Goal: Communication & Community: Answer question/provide support

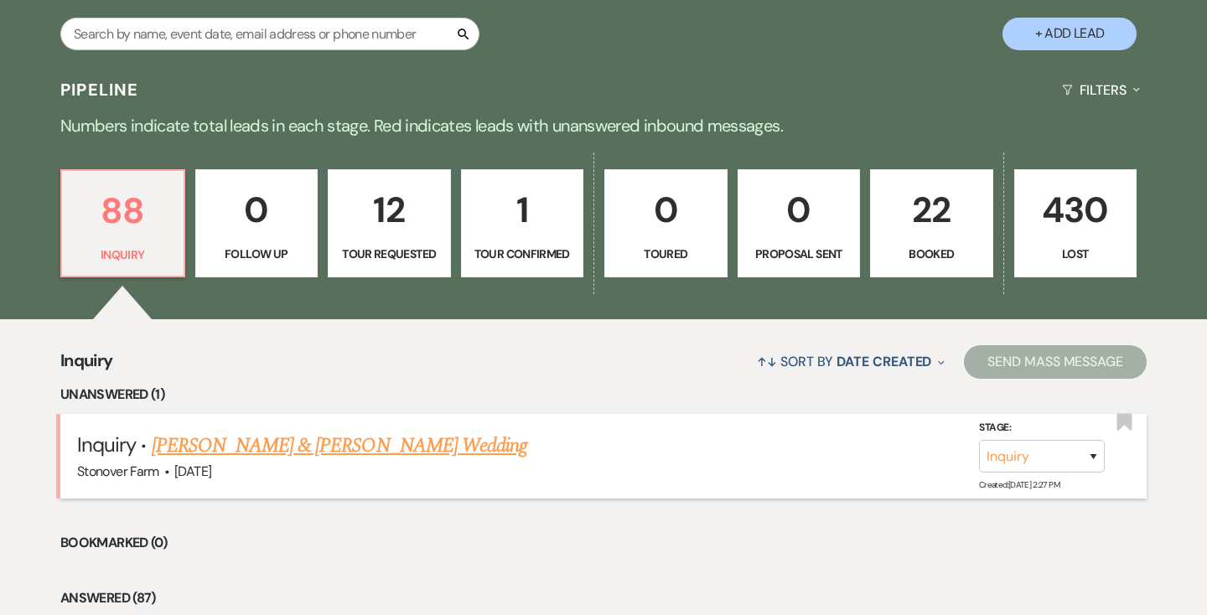
click at [259, 445] on link "Dylan Neeley & Alyson Butler's Wedding" at bounding box center [339, 446] width 375 height 30
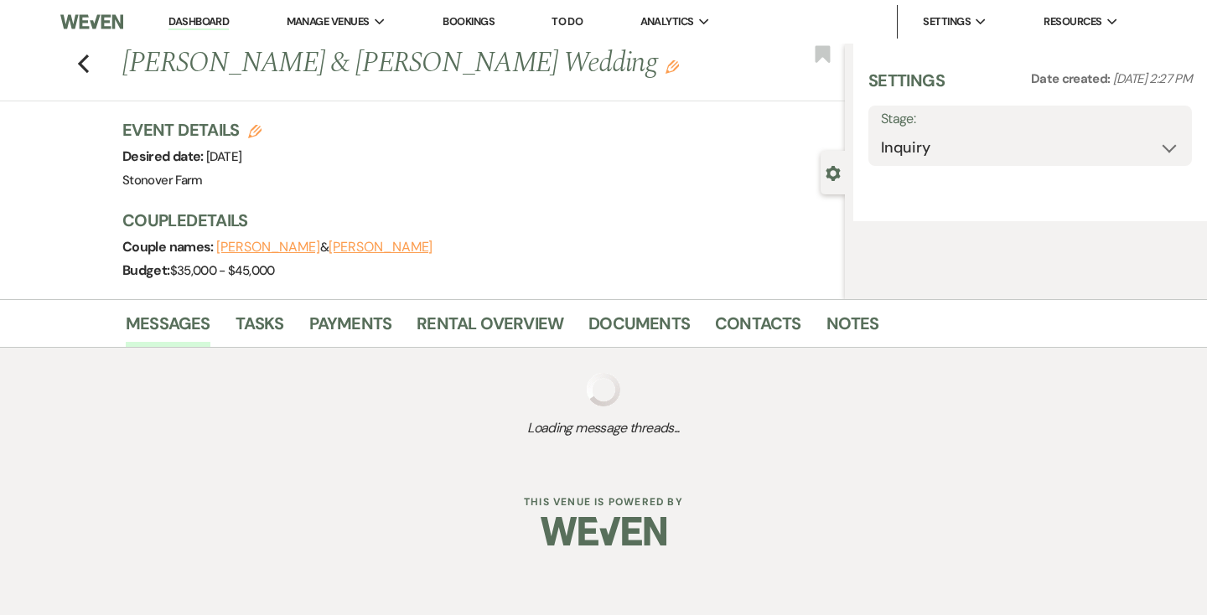
select select "5"
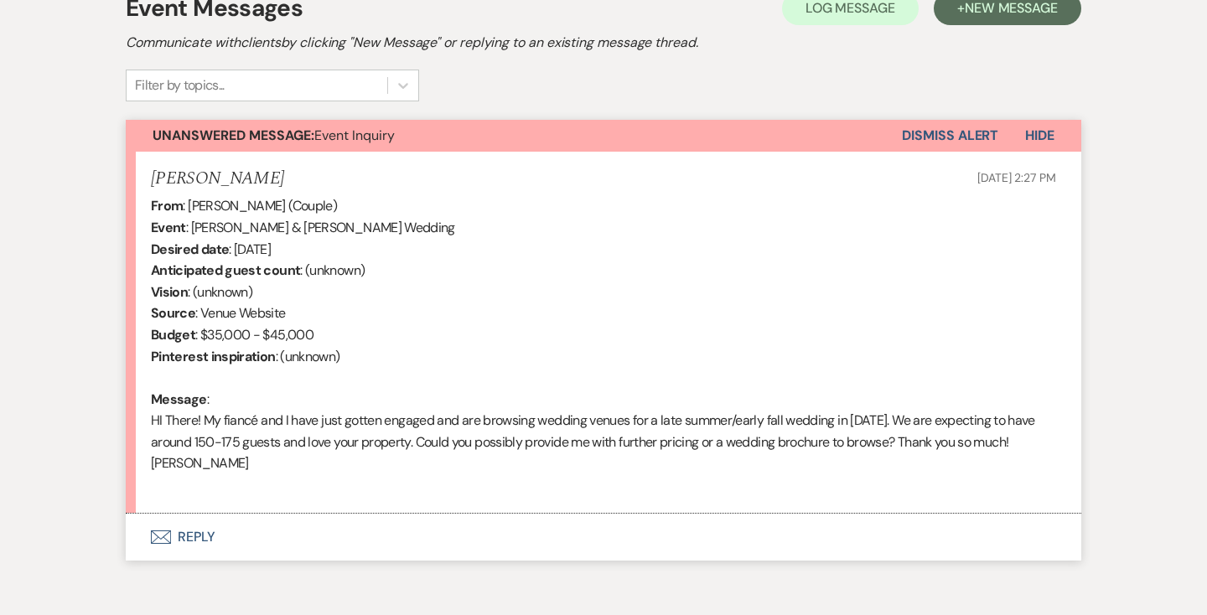
scroll to position [581, 0]
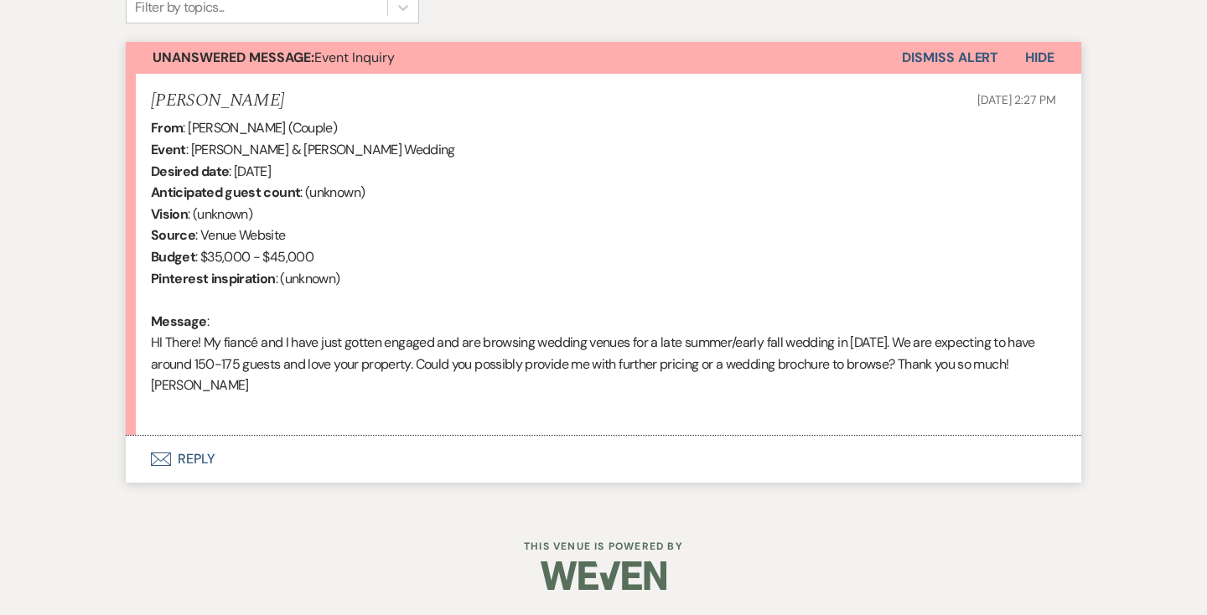
click at [195, 458] on button "Envelope Reply" at bounding box center [603, 459] width 955 height 47
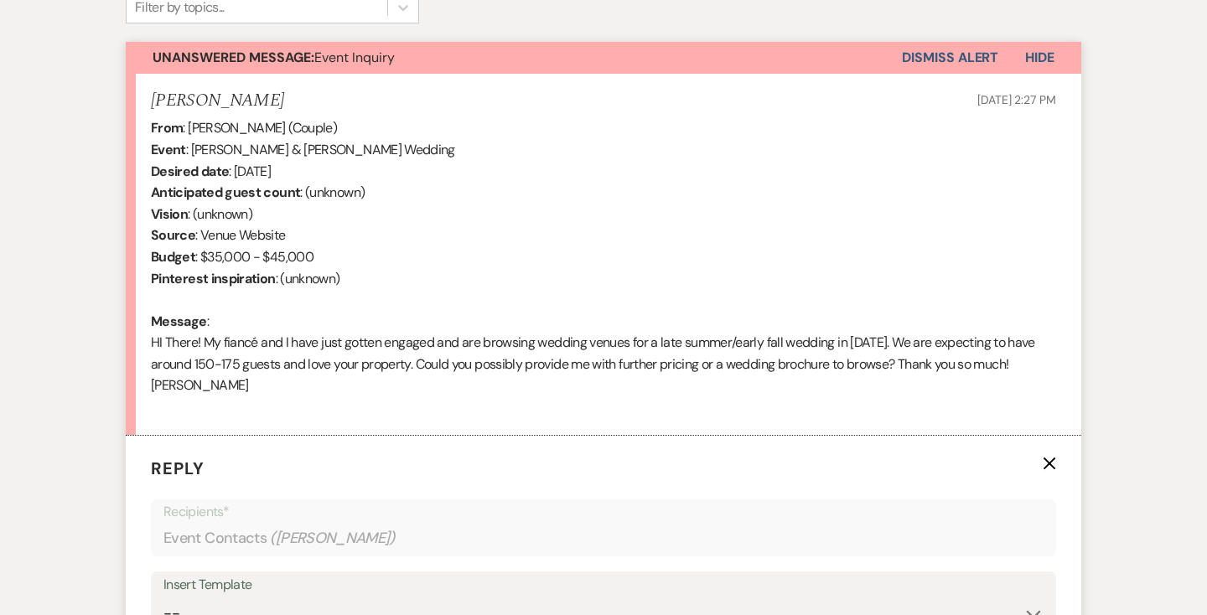
scroll to position [882, 0]
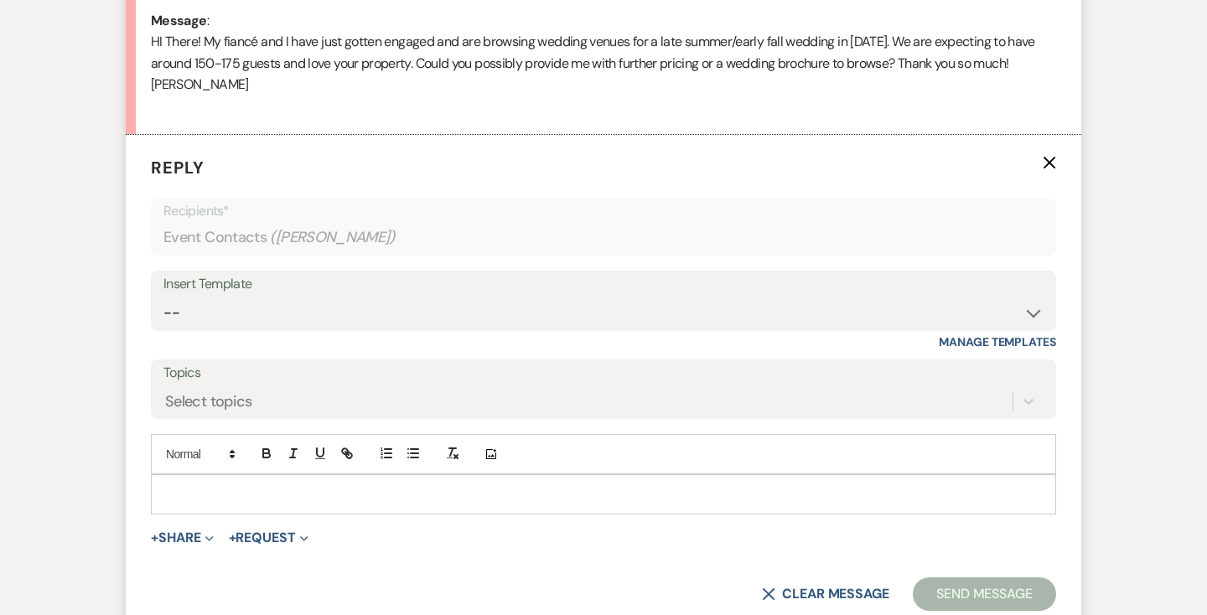
click at [246, 293] on div "Insert Template" at bounding box center [603, 284] width 880 height 24
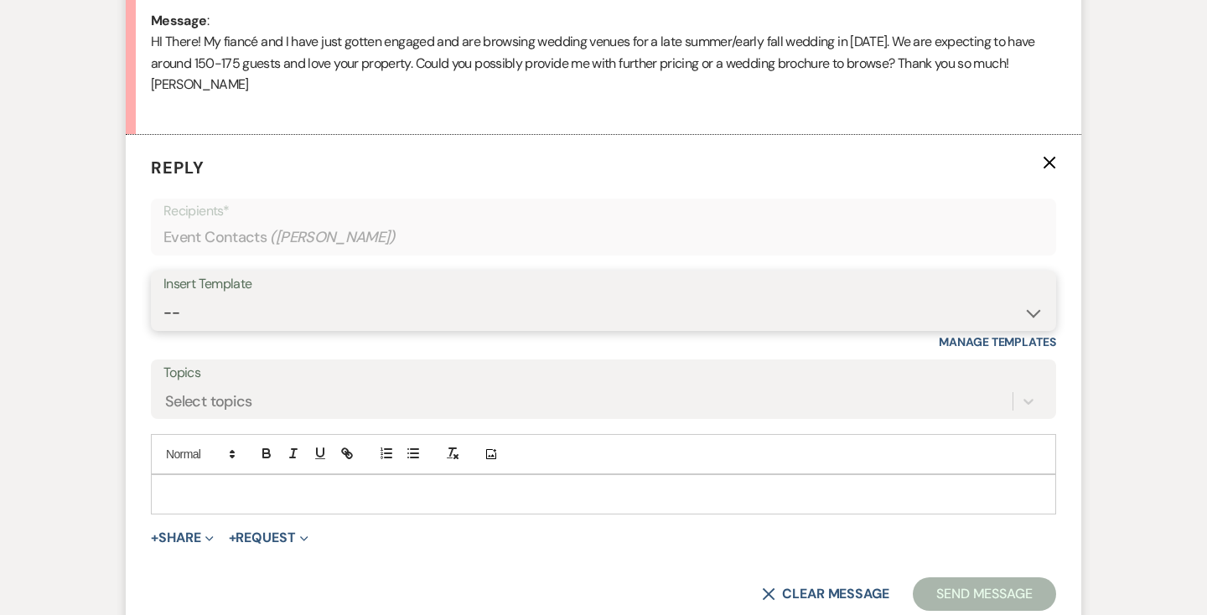
click at [255, 305] on select "-- Weven Planning Portal Introduction (Booked Events) Contract (Pre-Booked Lead…" at bounding box center [603, 313] width 880 height 33
select select "2446"
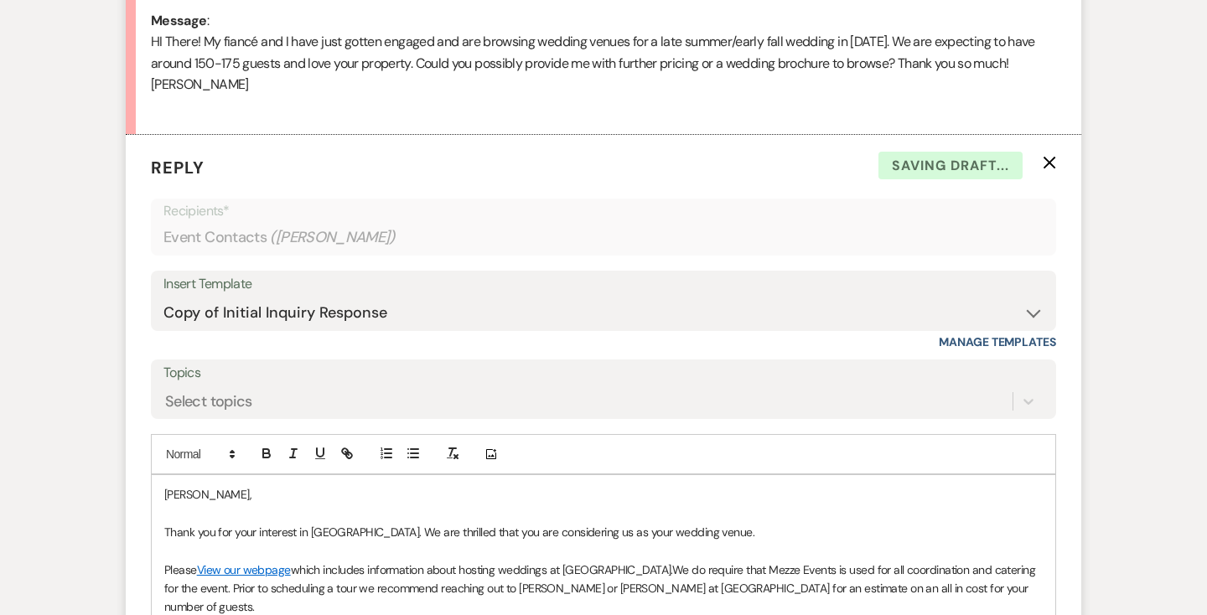
click at [164, 499] on p "Alyson," at bounding box center [603, 494] width 878 height 18
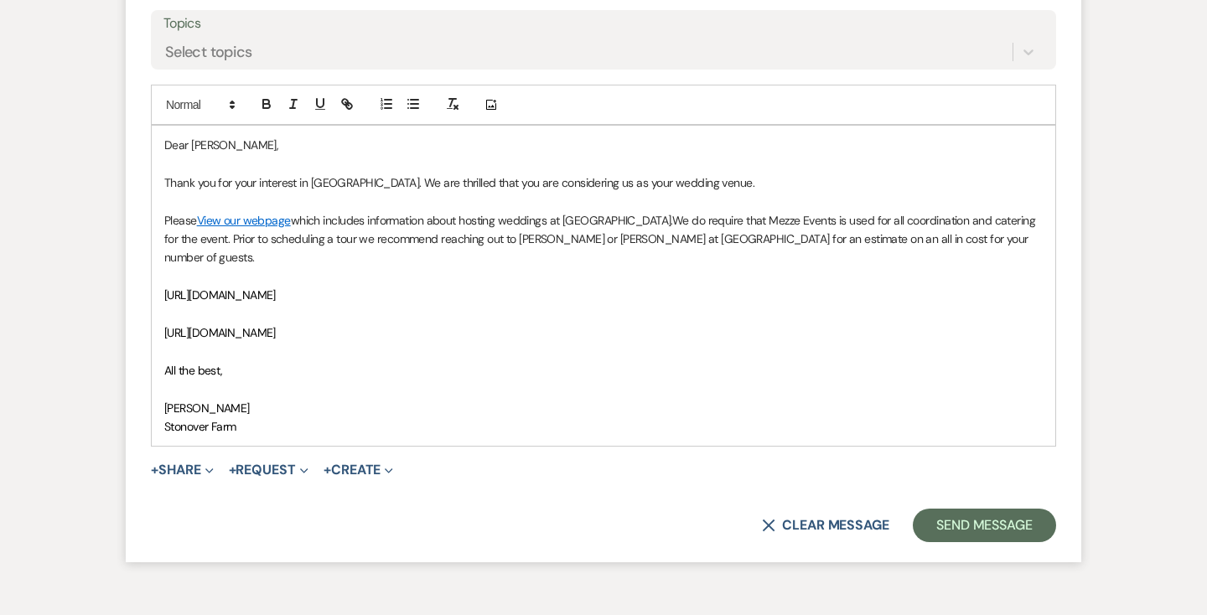
scroll to position [1236, 0]
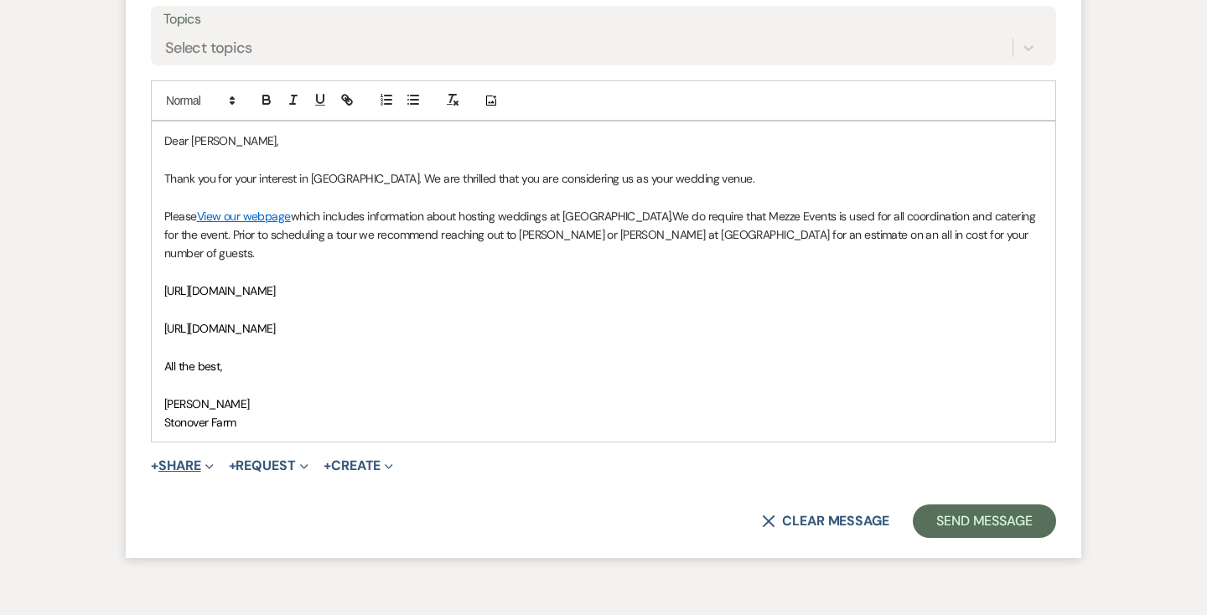
click at [212, 463] on icon "Expand" at bounding box center [209, 467] width 8 height 8
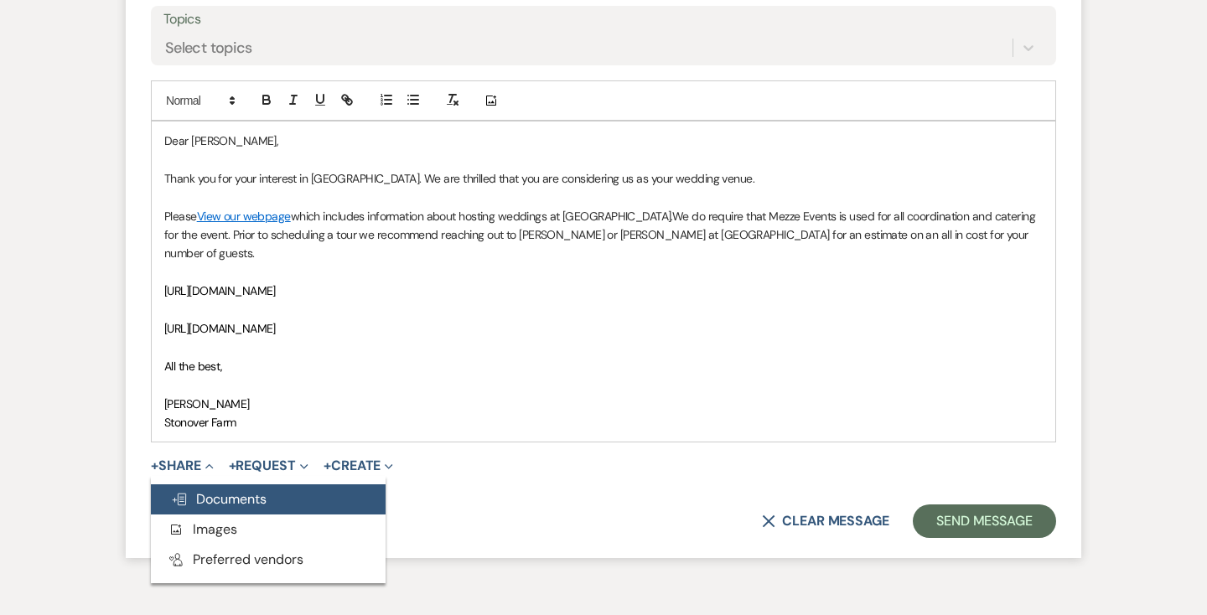
click at [204, 490] on span "Doc Upload Documents" at bounding box center [219, 499] width 96 height 18
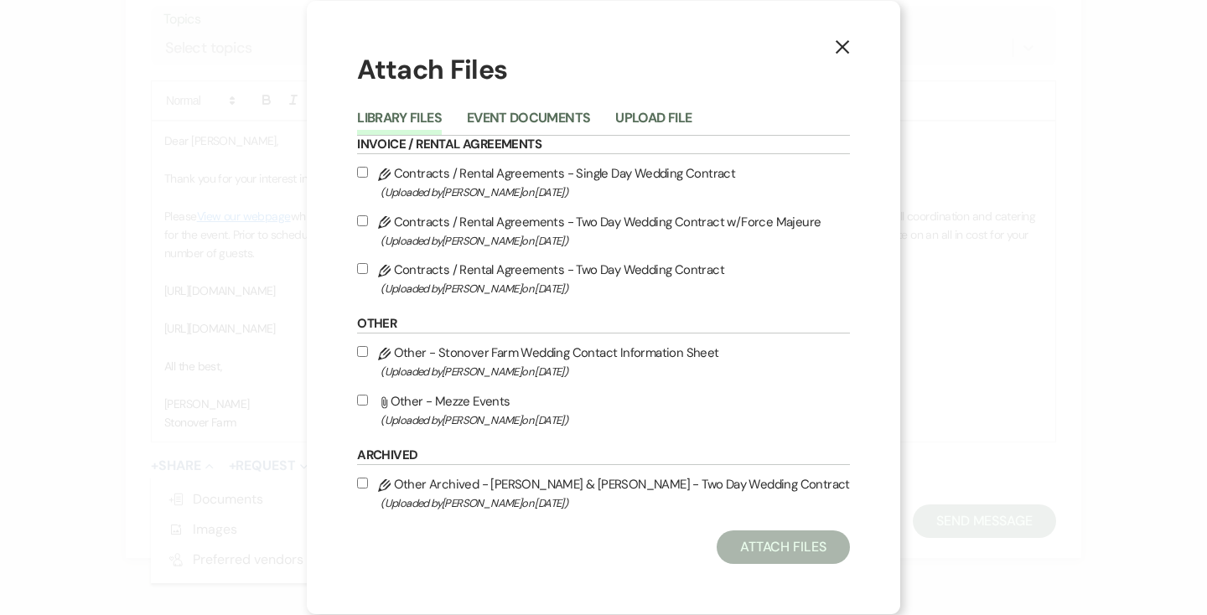
click at [364, 395] on input "Attach File Other - Mezze Events (Uploaded by Christine Fraser on Oct 31st, 202…" at bounding box center [362, 400] width 11 height 11
checkbox input "true"
click at [811, 542] on button "Attach Files" at bounding box center [782, 547] width 133 height 34
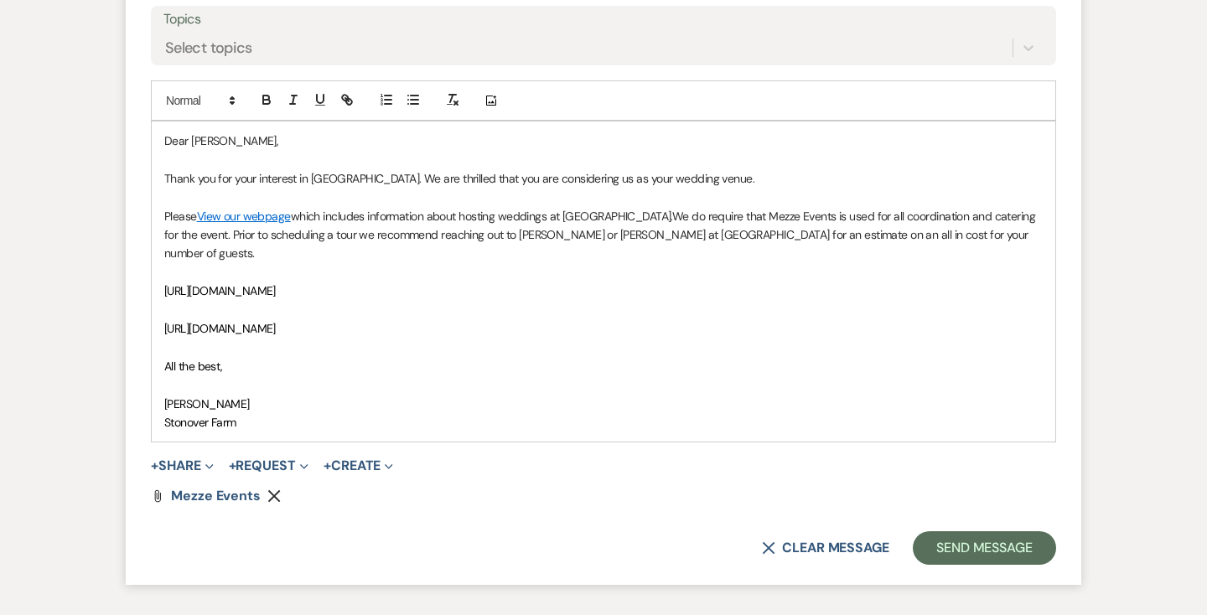
drag, startPoint x: 425, startPoint y: 272, endPoint x: 164, endPoint y: 268, distance: 260.6
click at [164, 282] on p "https://www.stonoverfarm.com/events/post-inquiry" at bounding box center [603, 291] width 878 height 18
copy span "https://www.stonoverfarm.com/events/post-inquiry"
click at [767, 357] on p "All the best," at bounding box center [603, 366] width 878 height 18
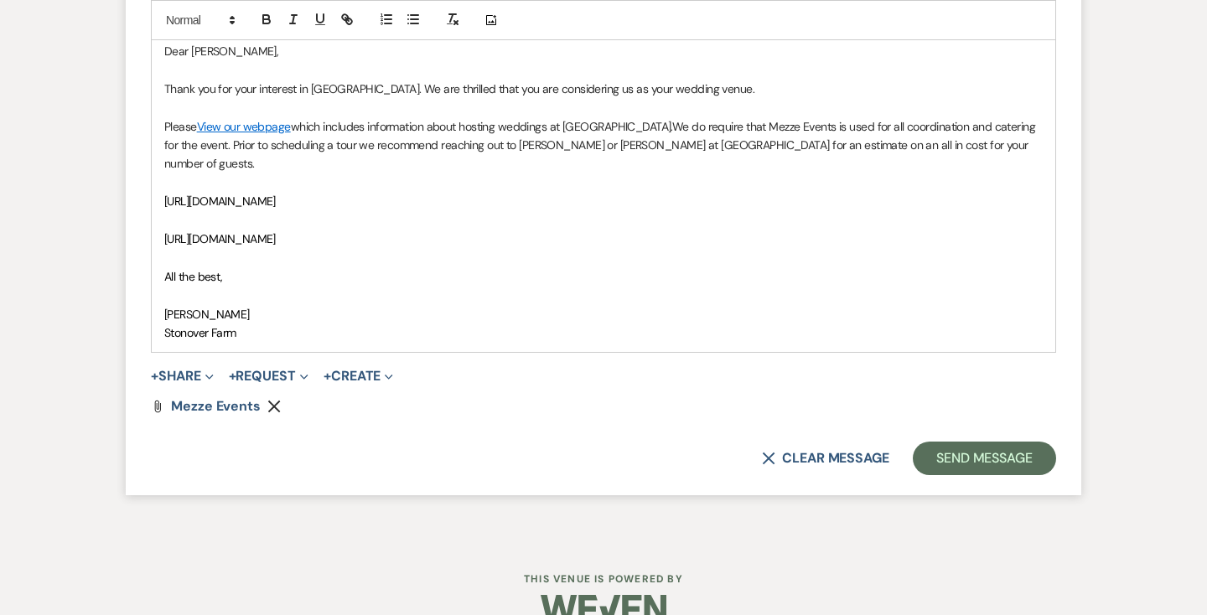
scroll to position [1328, 0]
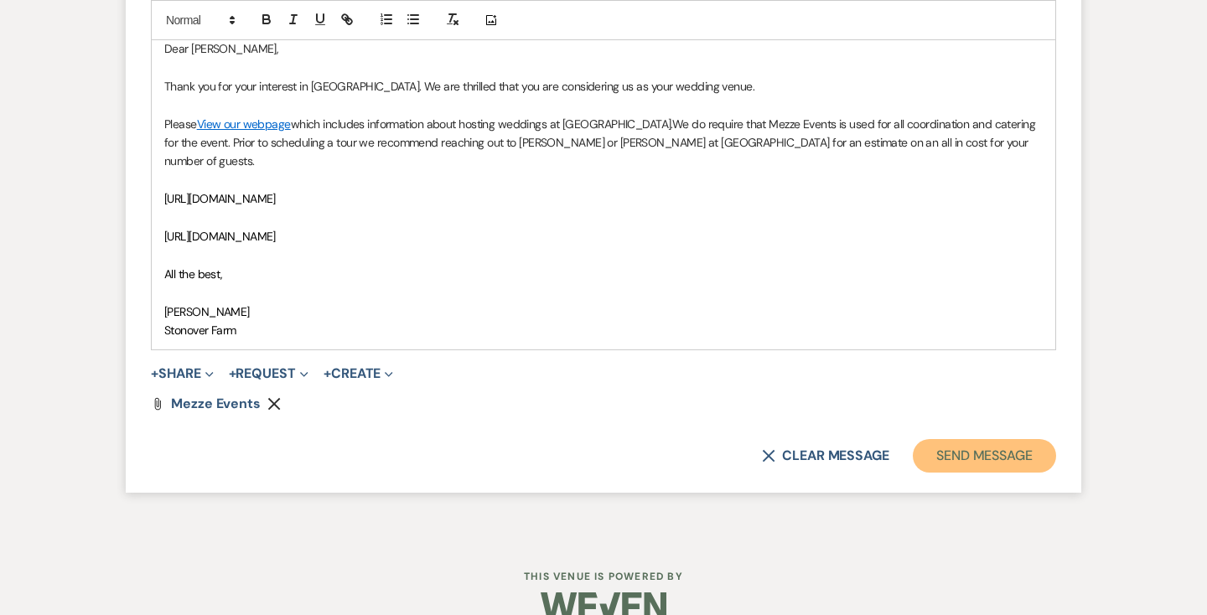
click at [974, 439] on button "Send Message" at bounding box center [983, 456] width 143 height 34
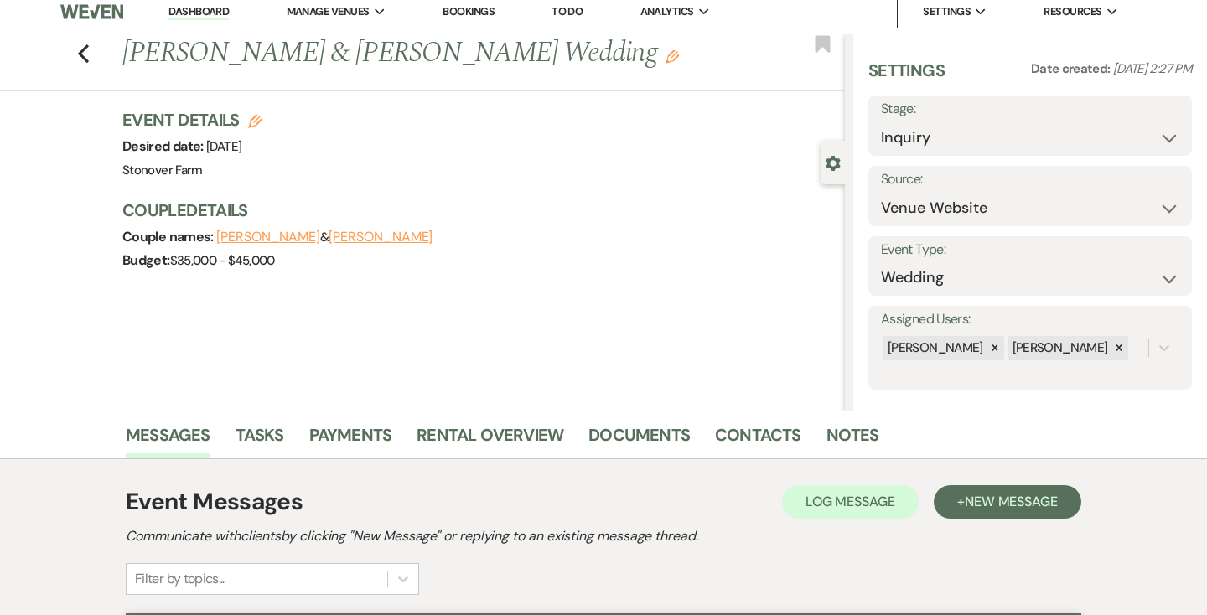
scroll to position [0, 0]
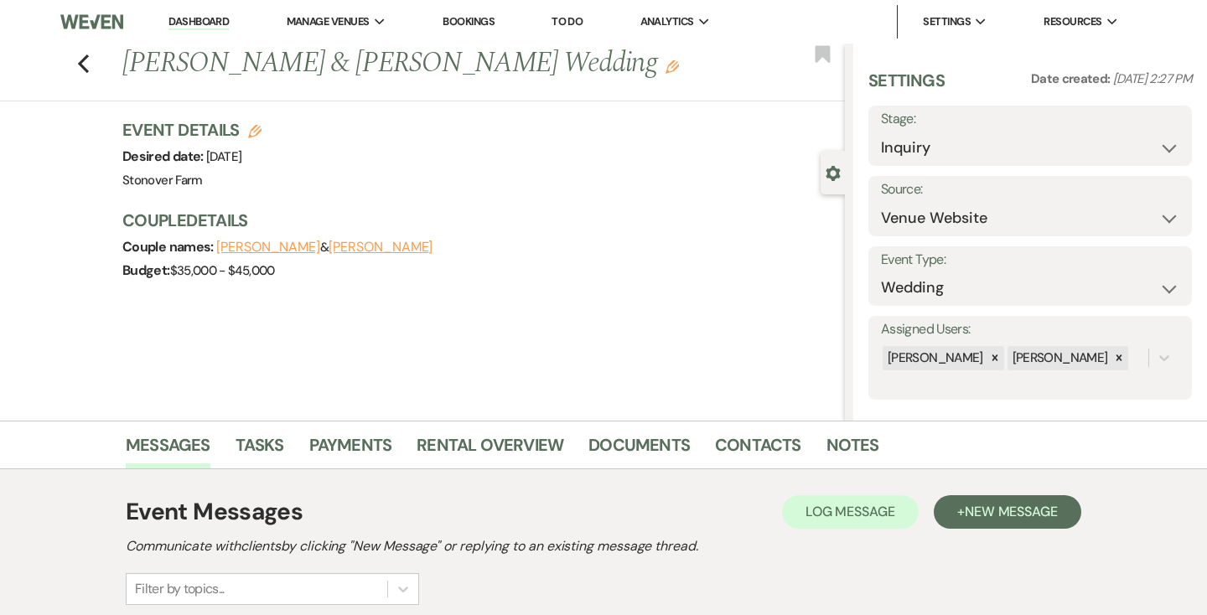
click at [207, 23] on link "Dashboard" at bounding box center [198, 22] width 60 height 16
